Goal: Information Seeking & Learning: Learn about a topic

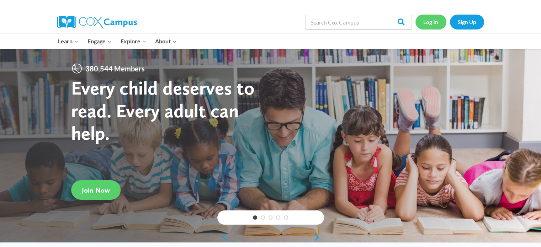
click at [435, 21] on link "Log In" at bounding box center [431, 22] width 31 height 15
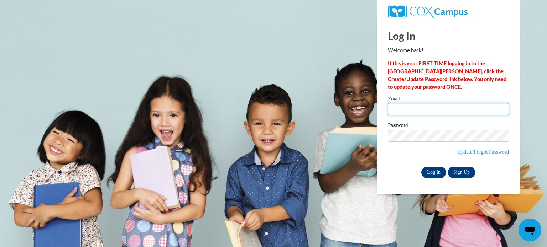
type input "[EMAIL_ADDRESS][DOMAIN_NAME]"
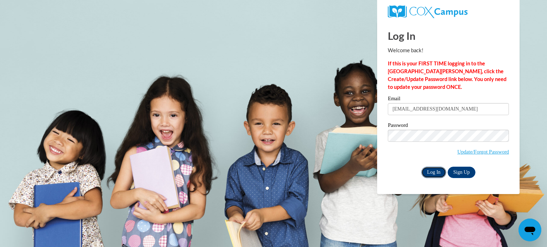
click at [437, 174] on input "Log In" at bounding box center [433, 172] width 25 height 11
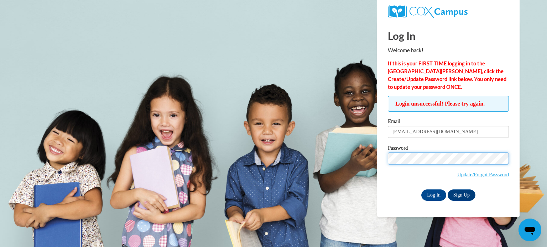
click at [421, 190] on input "Log In" at bounding box center [433, 195] width 25 height 11
click at [401, 178] on span "Update/Forgot Password" at bounding box center [448, 168] width 121 height 30
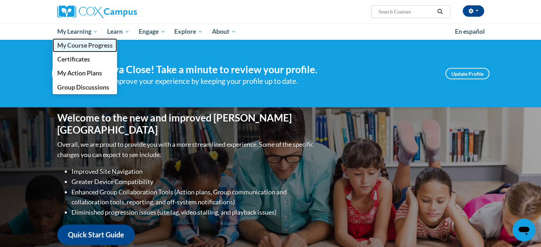
click at [88, 47] on span "My Course Progress" at bounding box center [85, 45] width 56 height 7
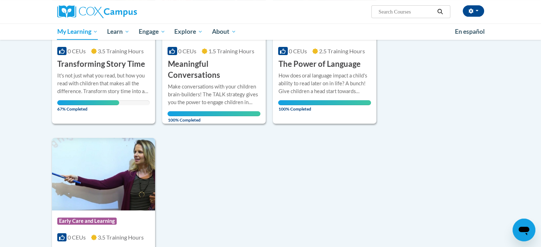
scroll to position [36, 0]
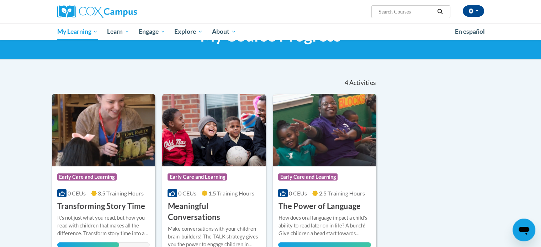
click at [114, 128] on img at bounding box center [104, 130] width 104 height 73
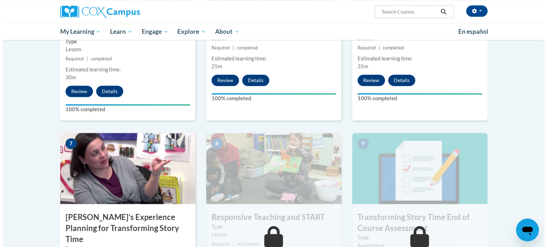
scroll to position [588, 0]
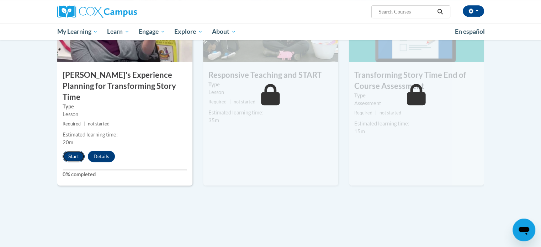
click at [79, 151] on button "Start" at bounding box center [74, 156] width 22 height 11
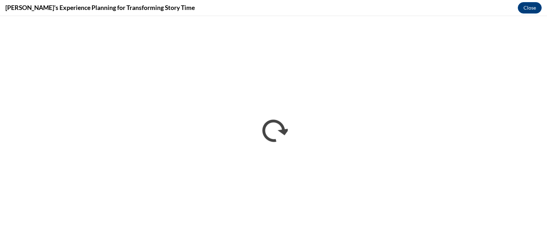
scroll to position [0, 0]
click at [527, 6] on button "Close" at bounding box center [529, 7] width 24 height 11
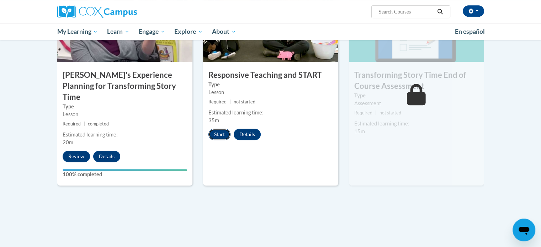
click at [215, 133] on button "Start" at bounding box center [220, 134] width 22 height 11
